Goal: Check status: Check status

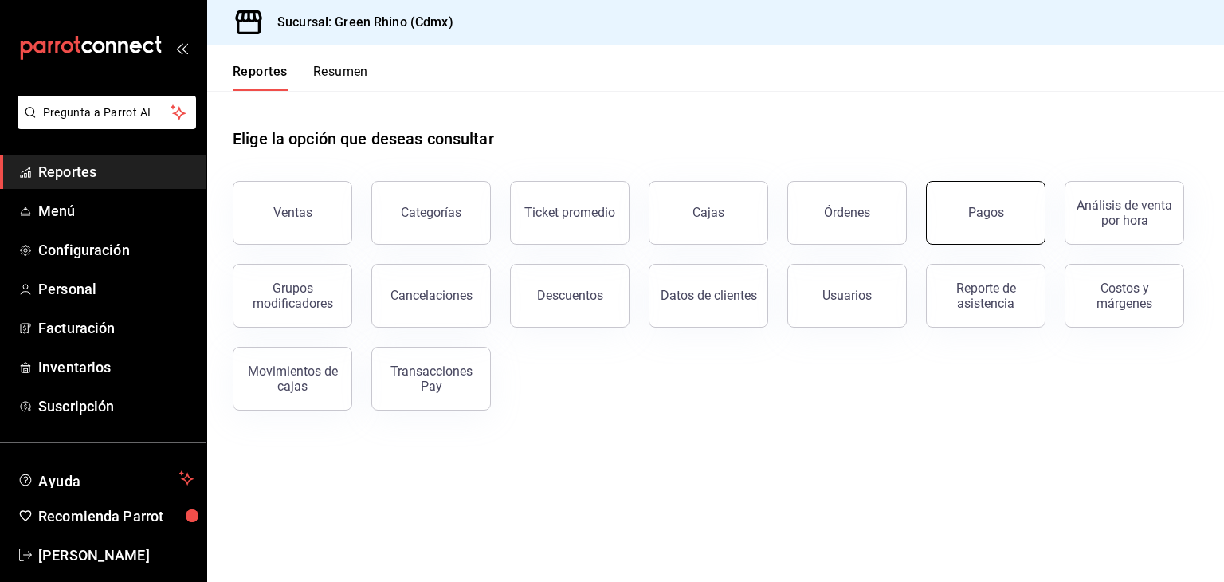
click at [973, 199] on button "Pagos" at bounding box center [985, 213] width 119 height 64
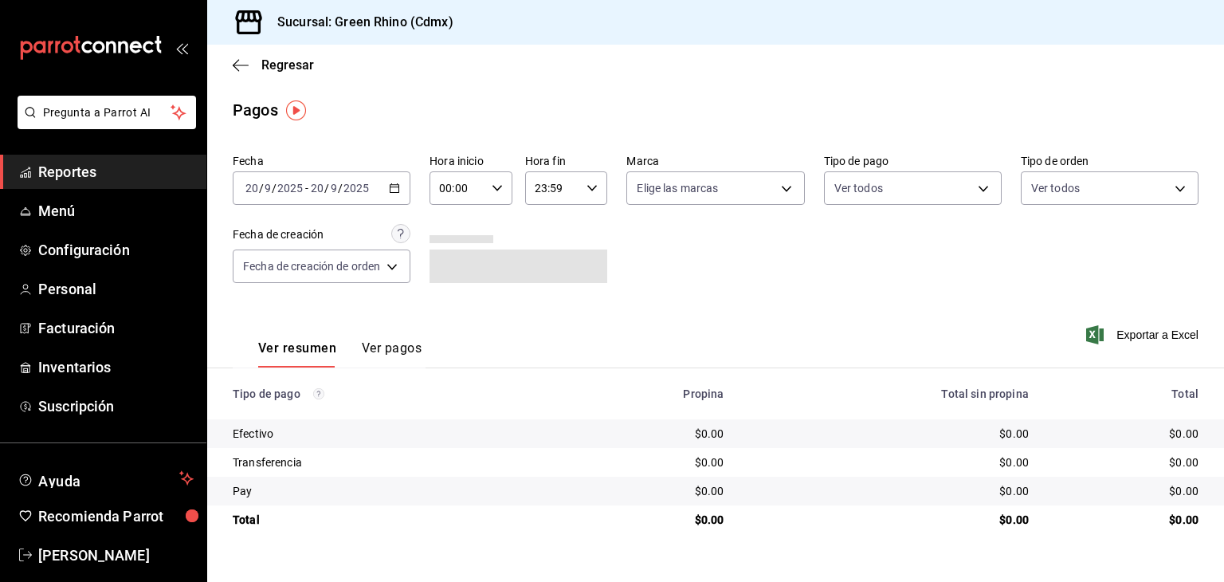
click at [321, 178] on div "[DATE] [DATE] - [DATE] [DATE]" at bounding box center [322, 187] width 178 height 33
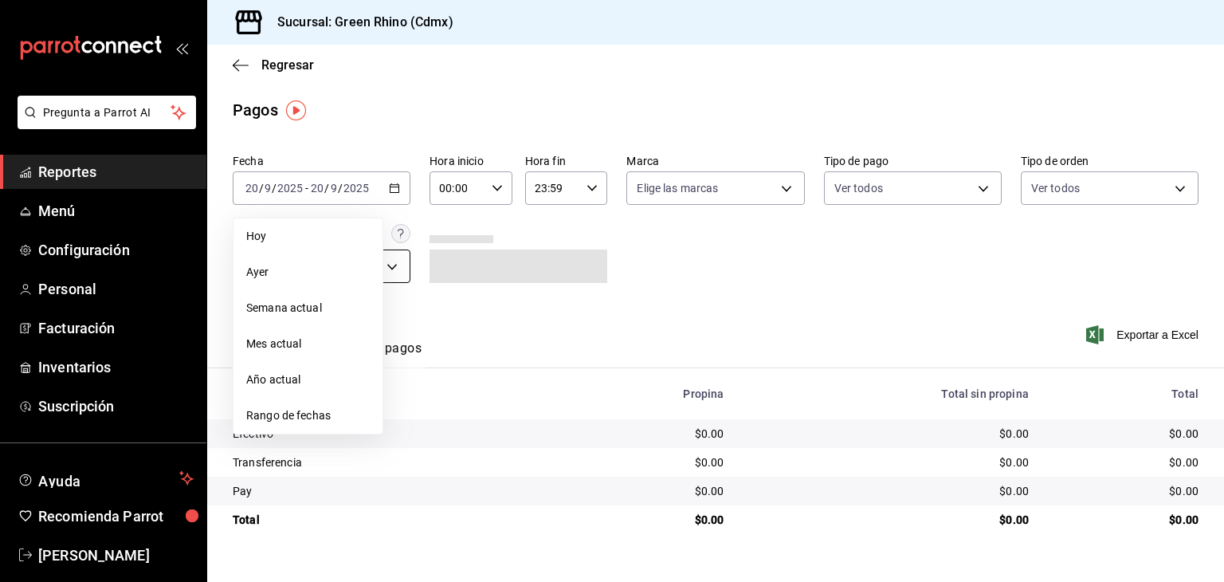
click at [314, 273] on span "Ayer" at bounding box center [307, 272] width 123 height 17
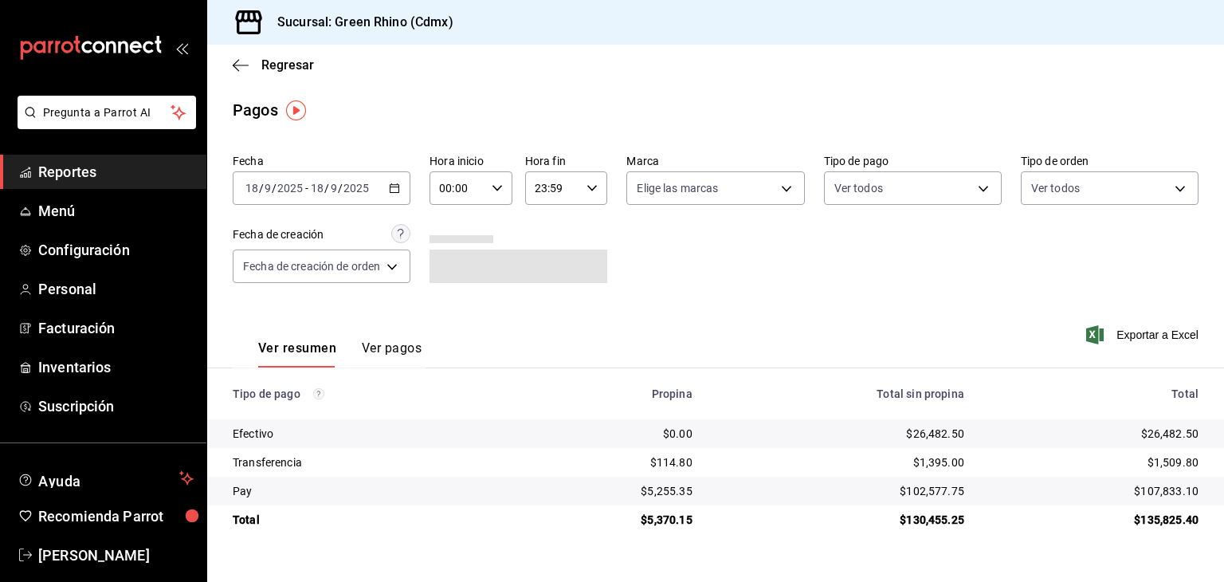
click at [365, 184] on input "2025" at bounding box center [356, 188] width 27 height 13
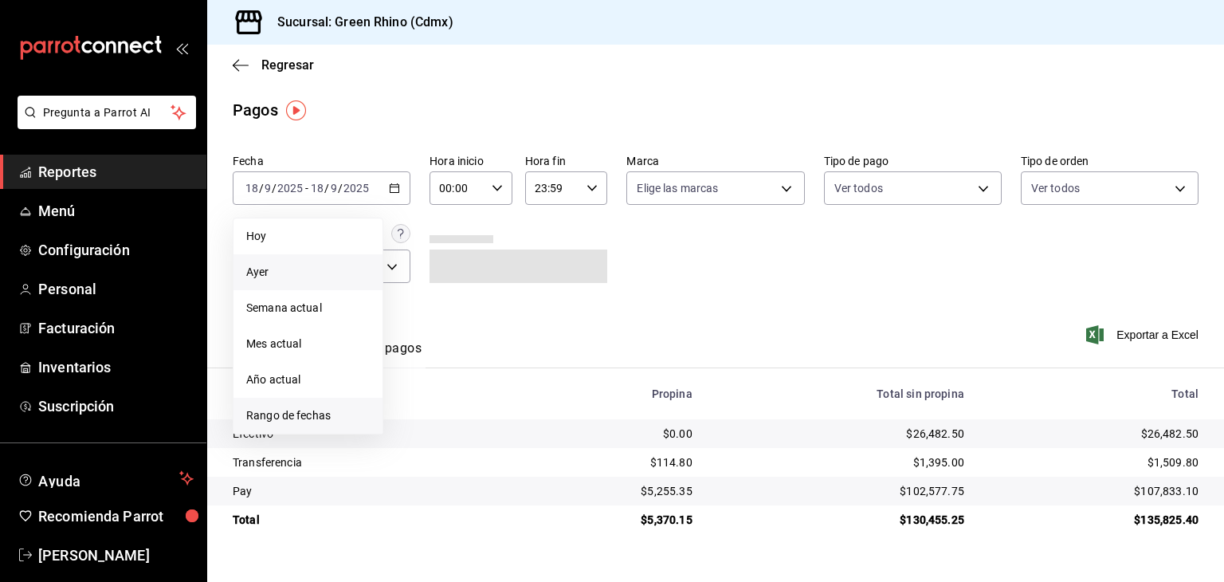
click at [309, 412] on span "Rango de fechas" at bounding box center [307, 415] width 123 height 17
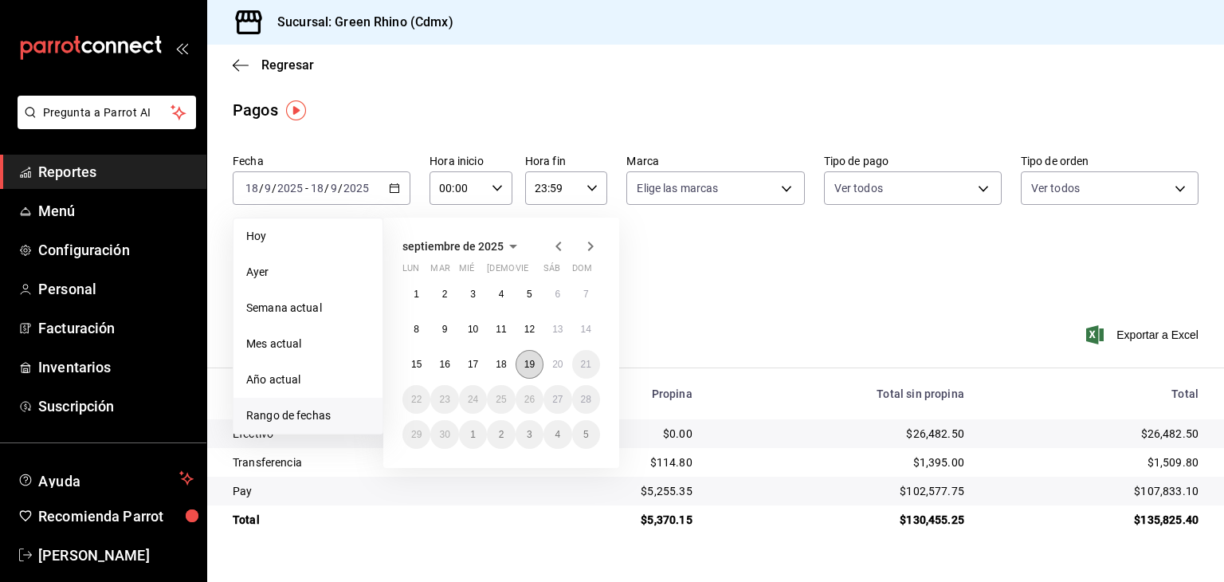
click at [536, 358] on button "19" at bounding box center [529, 364] width 28 height 29
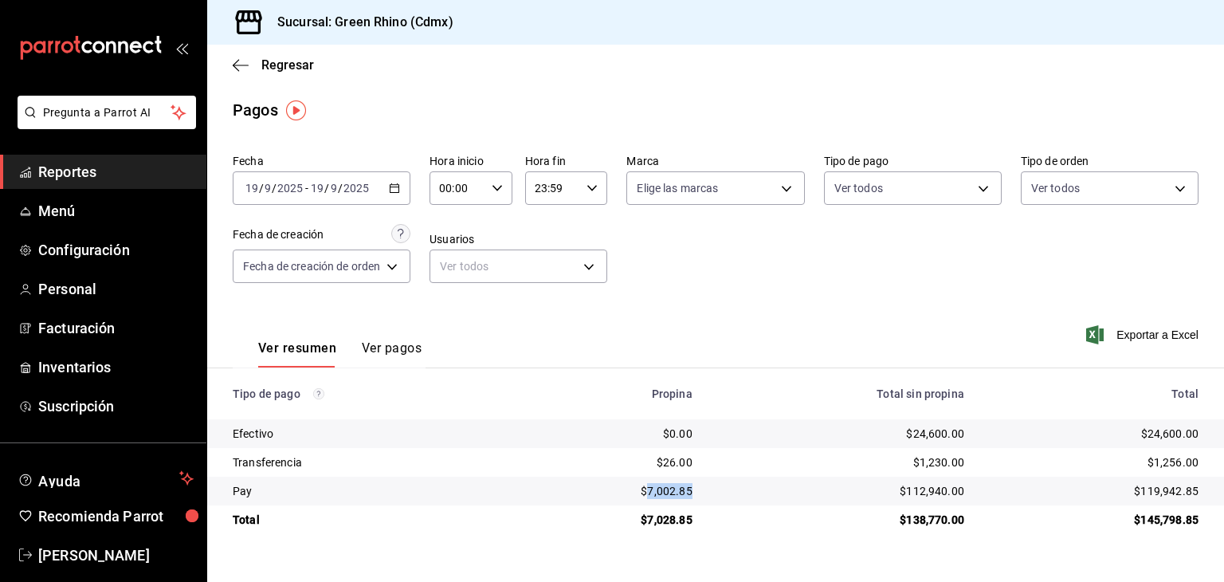
drag, startPoint x: 701, startPoint y: 492, endPoint x: 648, endPoint y: 493, distance: 52.6
click at [648, 493] on td "$7,002.85" at bounding box center [611, 490] width 185 height 29
copy div "7,002.85"
